Goal: Complete application form: Complete application form

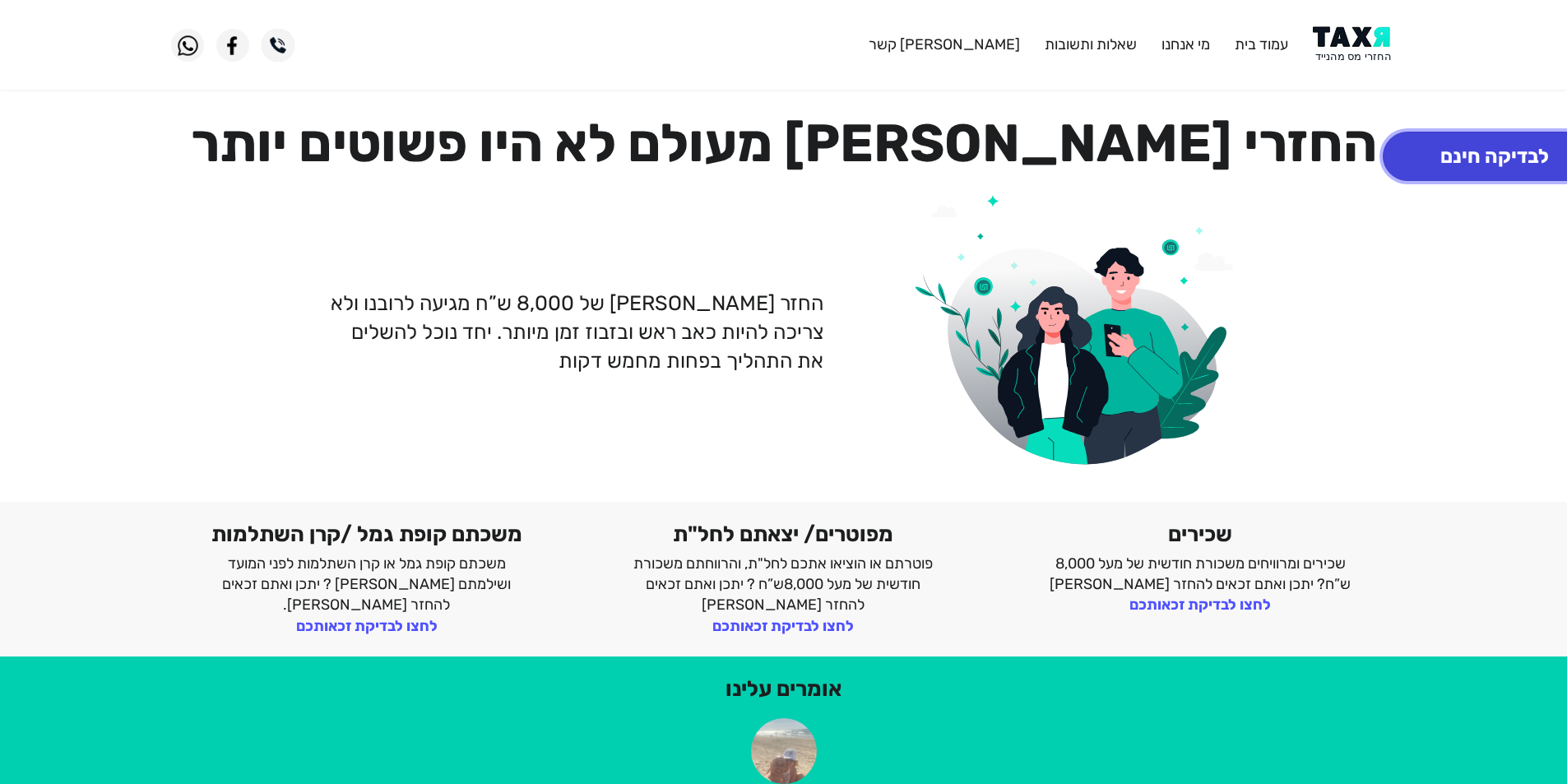
click at [1475, 158] on button "לבדיקה חינם" at bounding box center [1494, 156] width 223 height 49
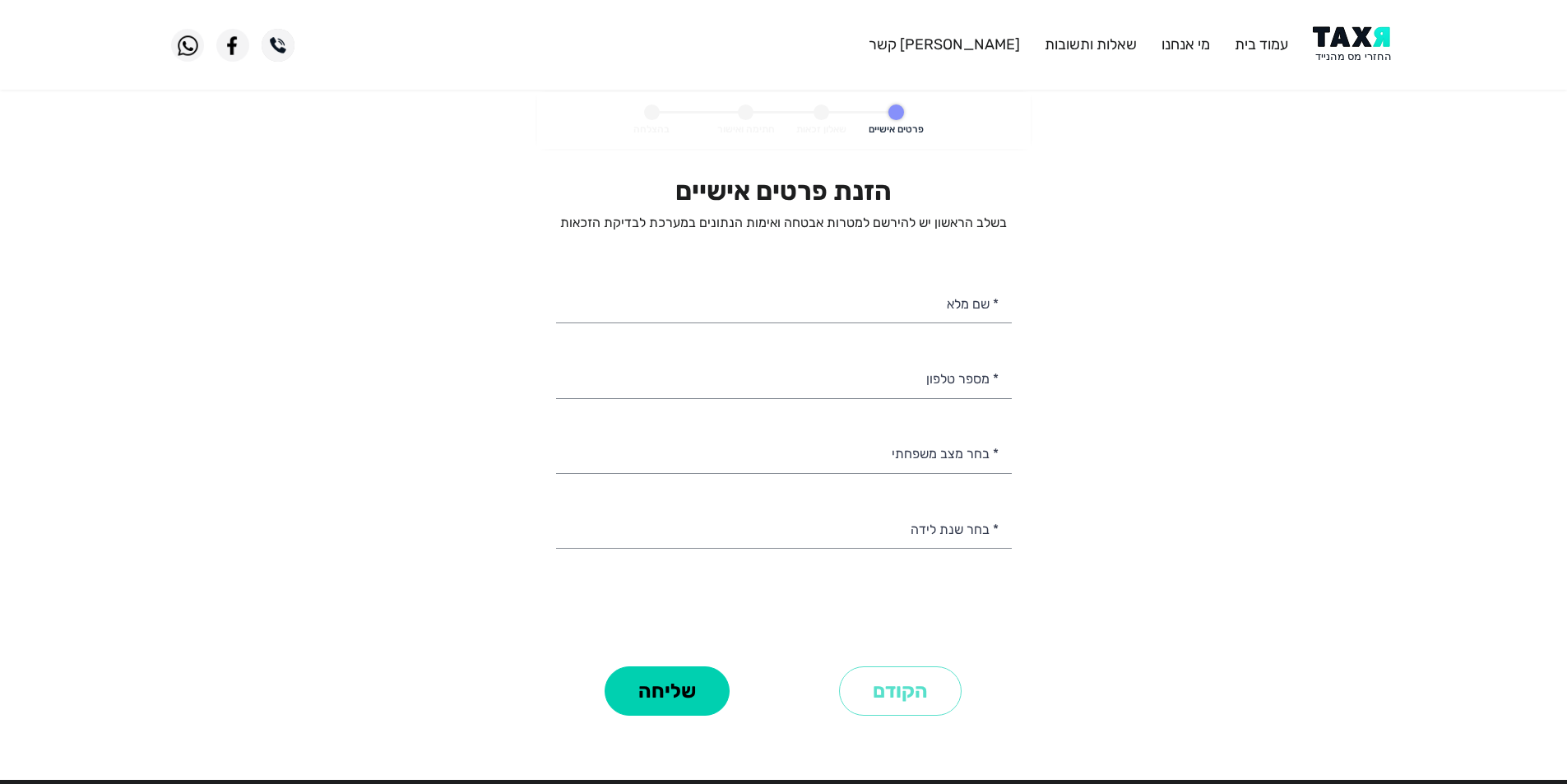
select select
click at [1332, 44] on img at bounding box center [1355, 44] width 83 height 37
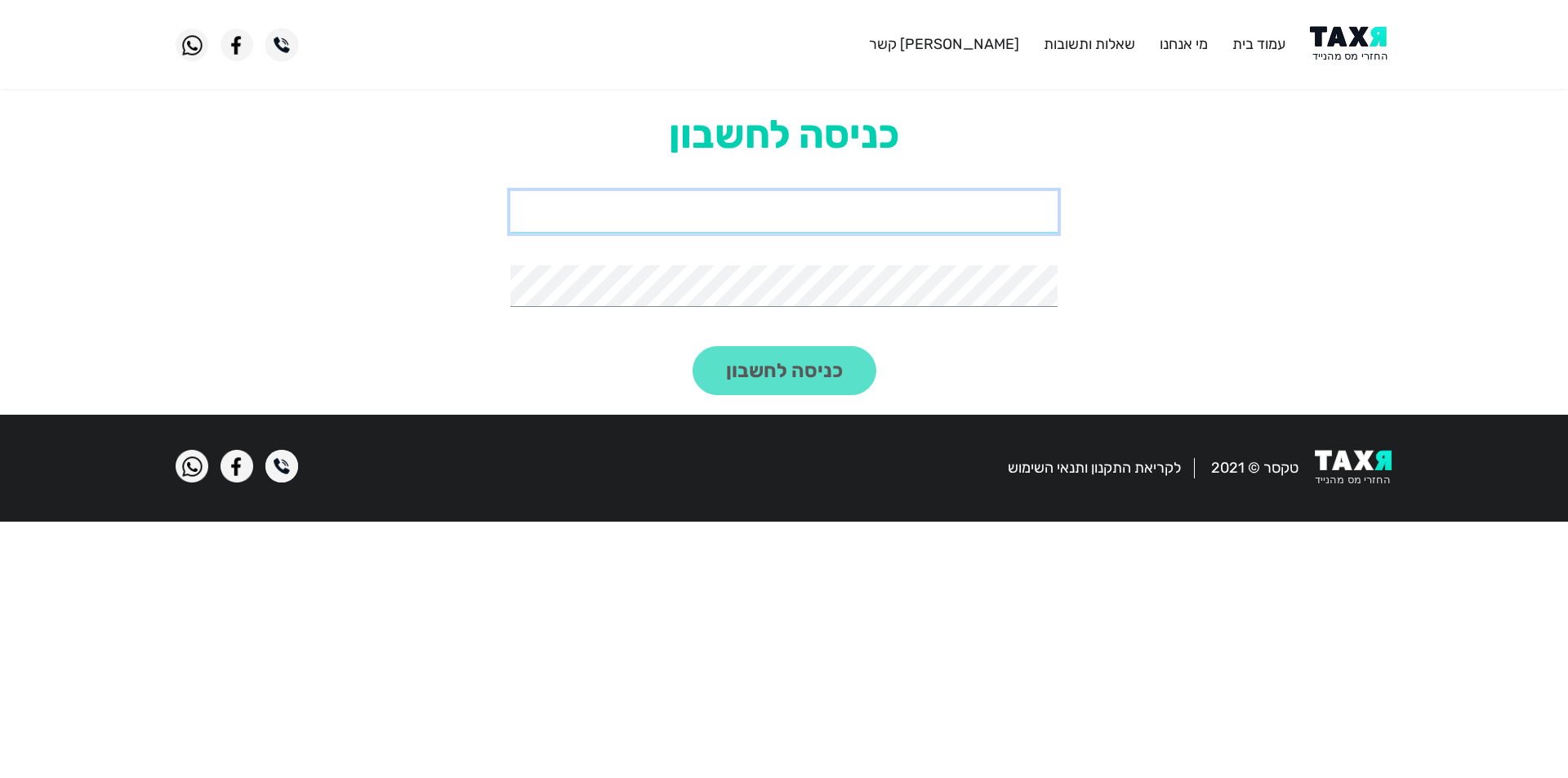
click at [972, 219] on input "email" at bounding box center [783, 211] width 547 height 42
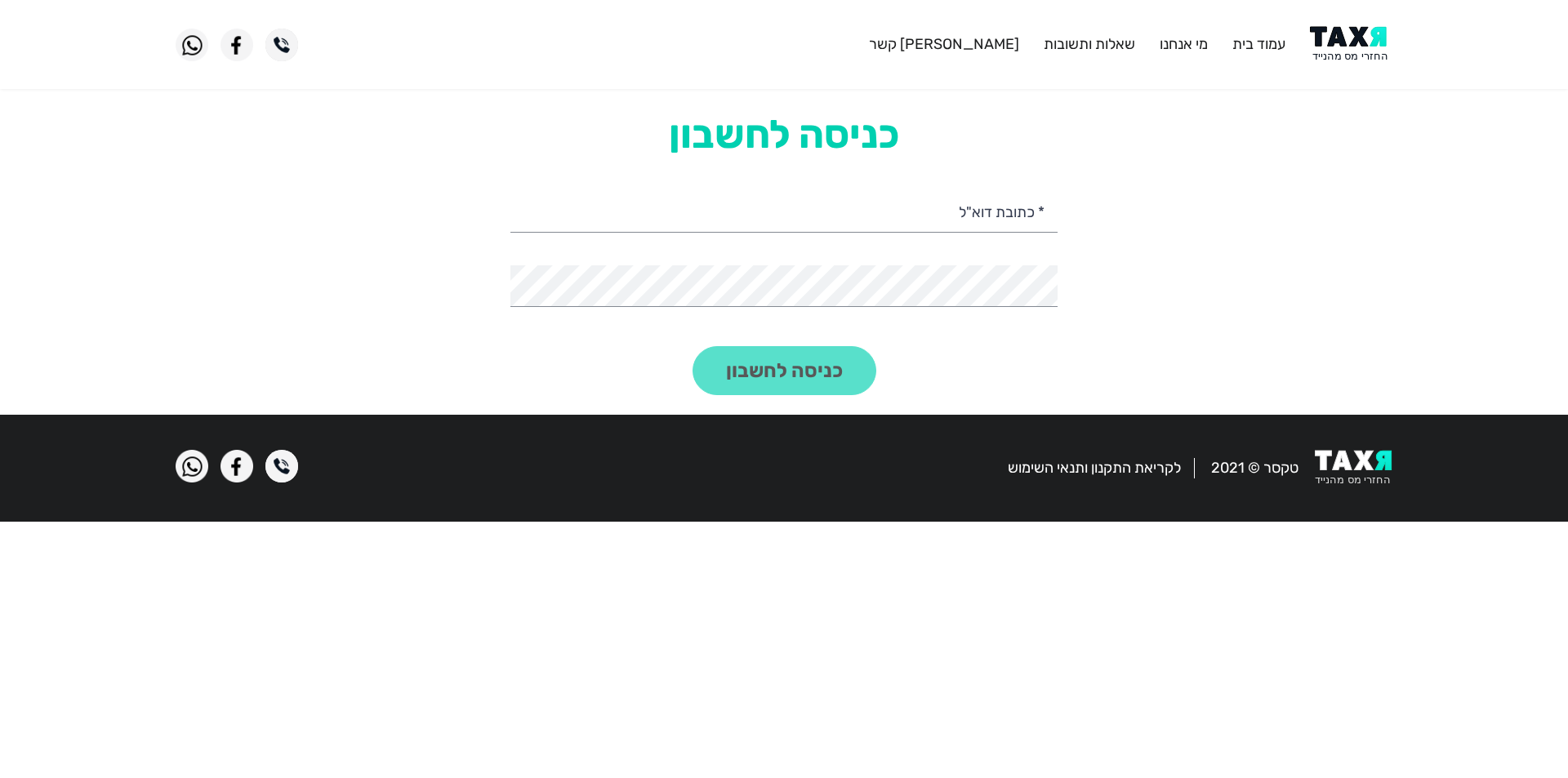
click at [1338, 46] on img at bounding box center [1351, 44] width 82 height 36
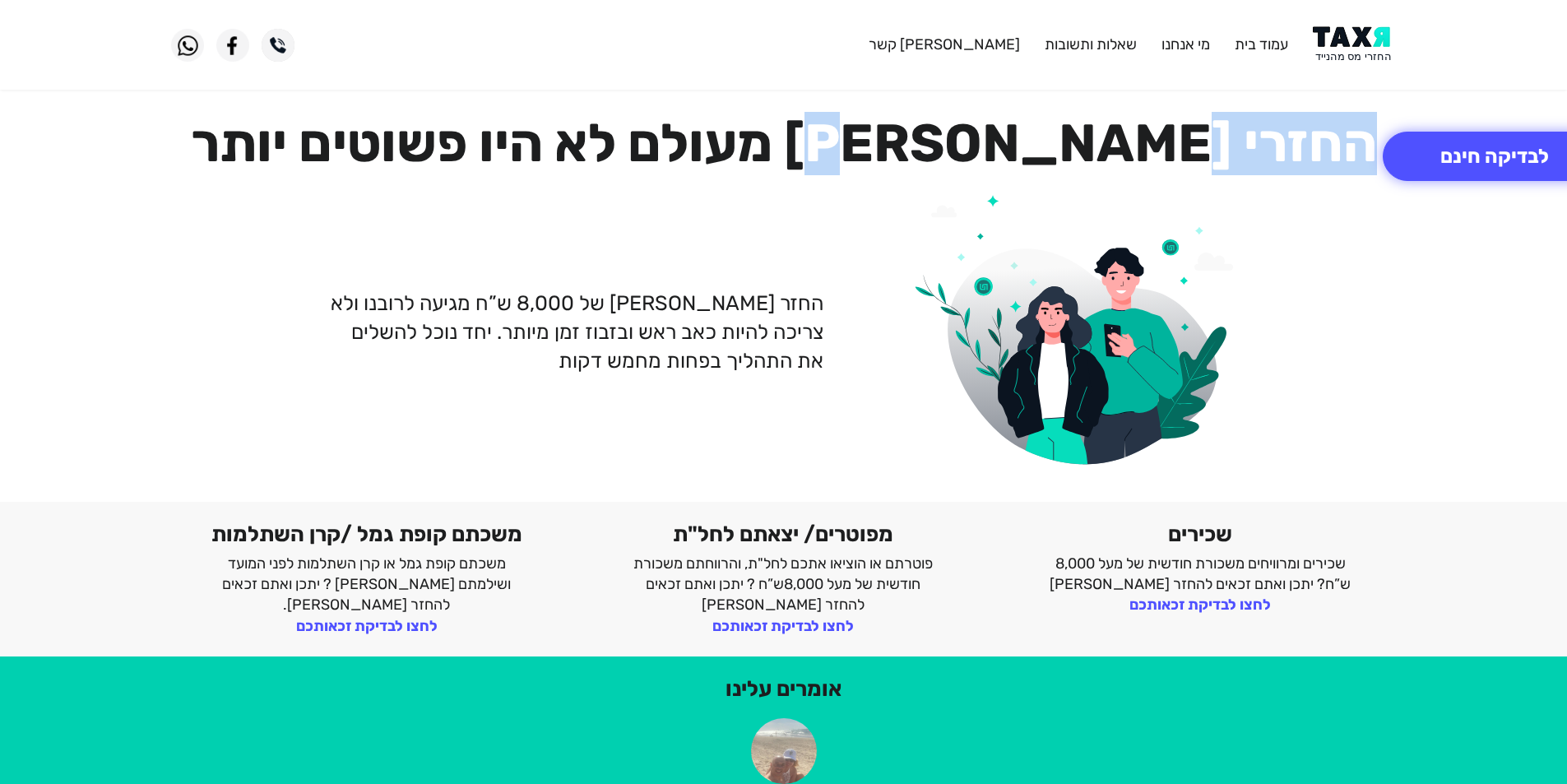
drag, startPoint x: 1205, startPoint y: 154, endPoint x: 973, endPoint y: 142, distance: 232.3
click at [973, 142] on h1 "החזרי [PERSON_NAME] מעולם לא היו פשוטים יותר" at bounding box center [784, 143] width 1226 height 63
copy h1 "החזרי מס"
